Goal: Task Accomplishment & Management: Use online tool/utility

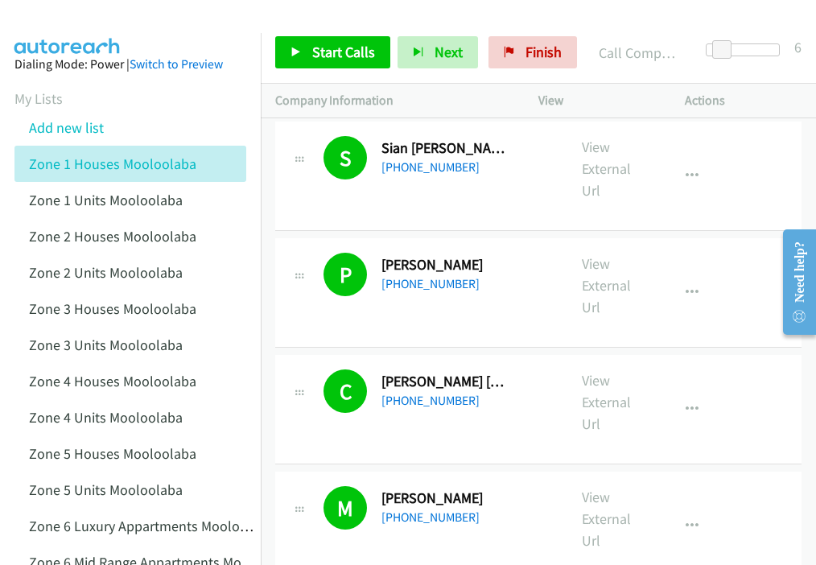
scroll to position [45, 0]
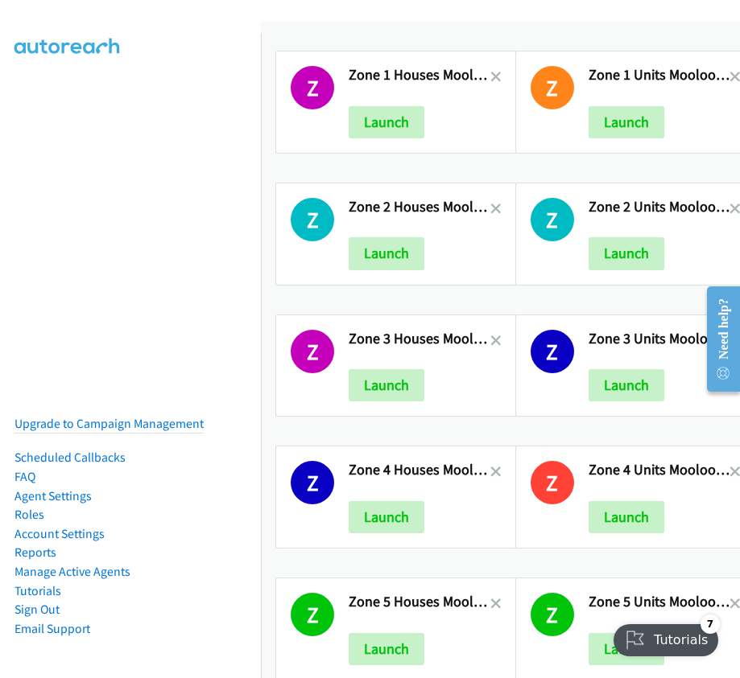
click at [443, 123] on div "Launch" at bounding box center [419, 122] width 142 height 32
click at [379, 117] on button "Launch" at bounding box center [386, 122] width 76 height 32
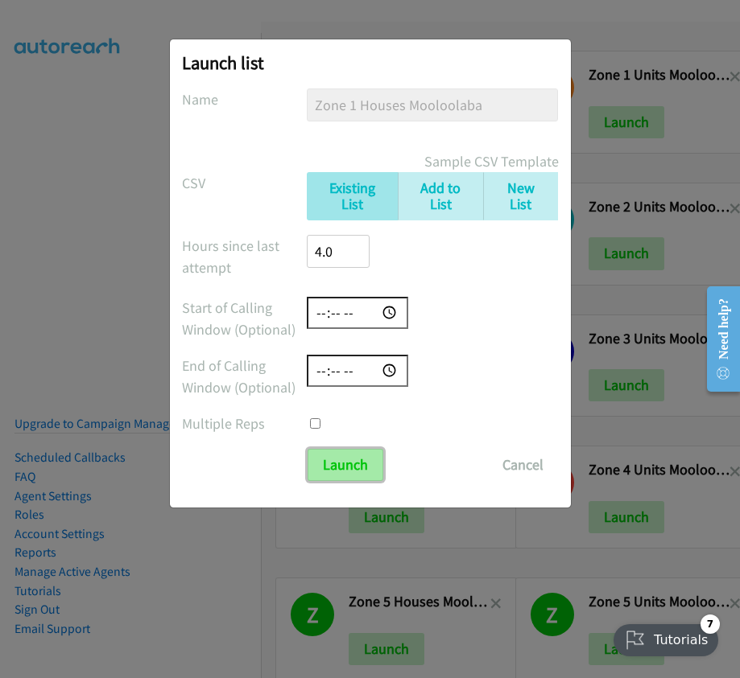
click at [347, 457] on input "Launch" at bounding box center [345, 465] width 76 height 32
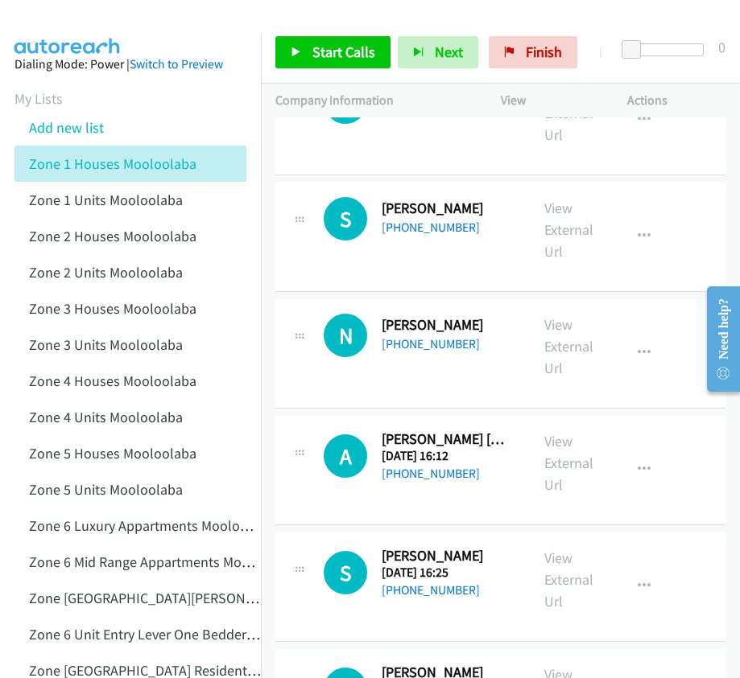
scroll to position [1804, 0]
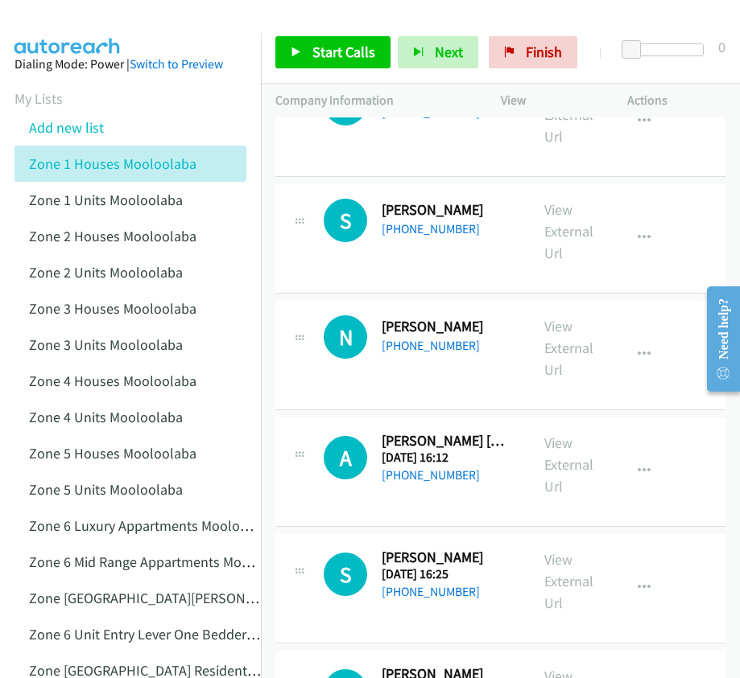
click at [489, 340] on div "+61 438 548 917" at bounding box center [444, 345] width 127 height 19
click at [413, 212] on h2 "Spencer Lee Monaghan" at bounding box center [444, 210] width 127 height 19
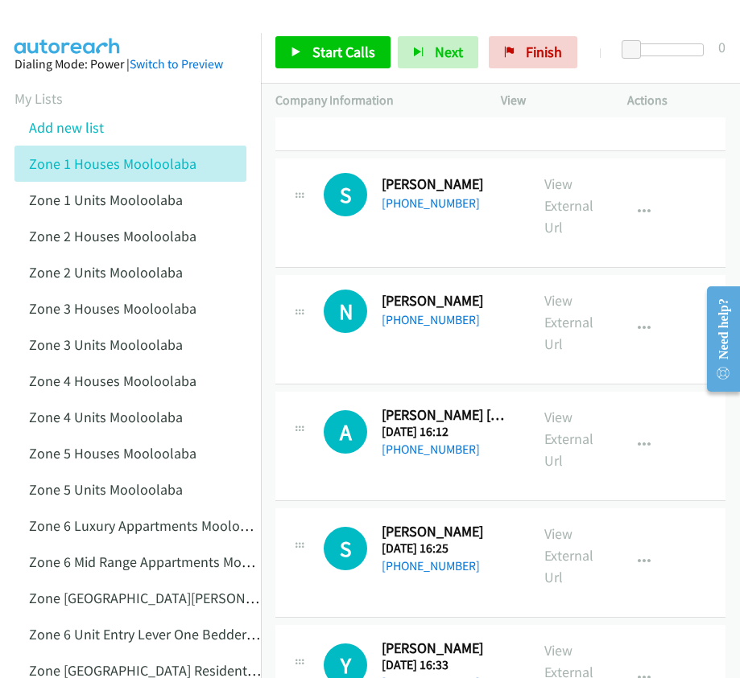
scroll to position [1829, 0]
